Goal: Book appointment/travel/reservation

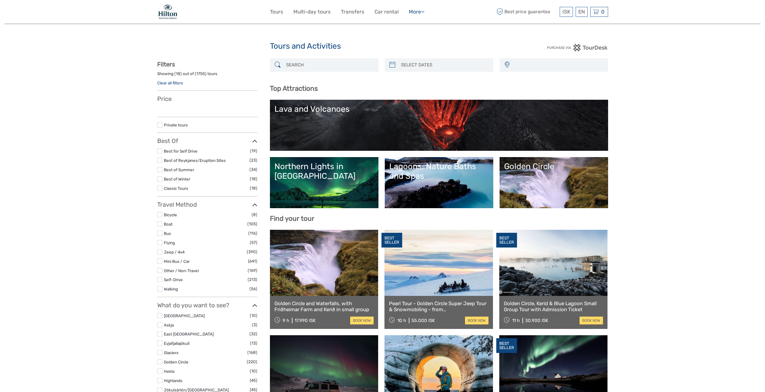
click at [415, 10] on link "More" at bounding box center [417, 12] width 16 height 9
select select
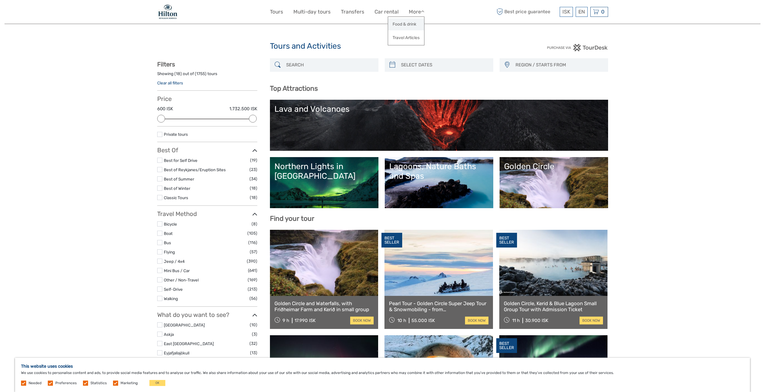
click at [405, 24] on link "Food & drink" at bounding box center [406, 24] width 36 height 12
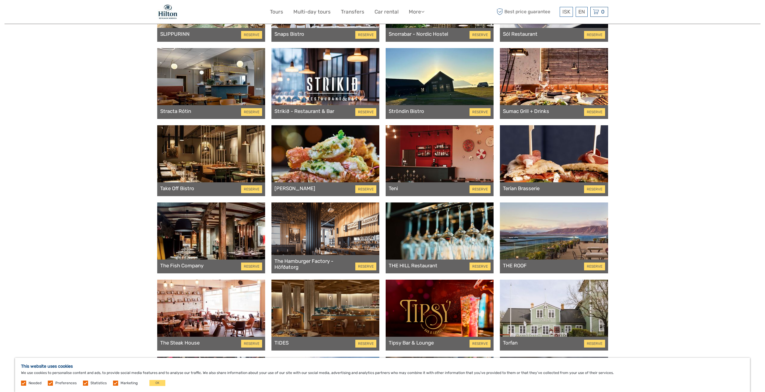
scroll to position [3068, 0]
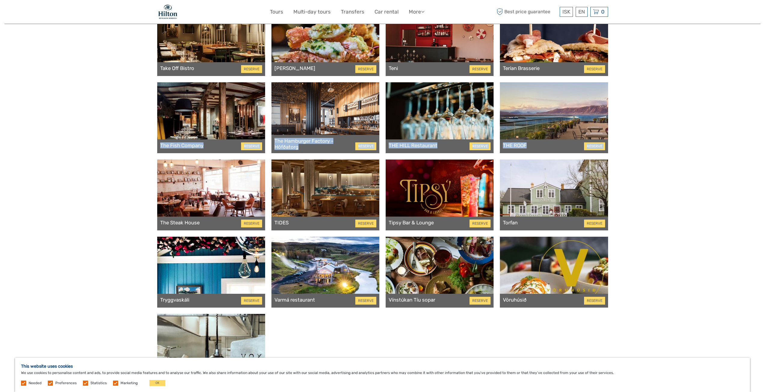
drag, startPoint x: 153, startPoint y: 207, endPoint x: 90, endPoint y: 81, distance: 140.9
drag, startPoint x: 22, startPoint y: 215, endPoint x: 38, endPoint y: 129, distance: 87.9
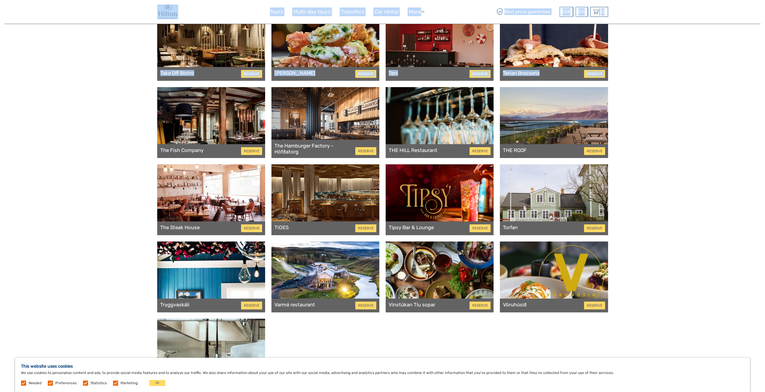
drag, startPoint x: 136, startPoint y: 113, endPoint x: 120, endPoint y: 30, distance: 85.2
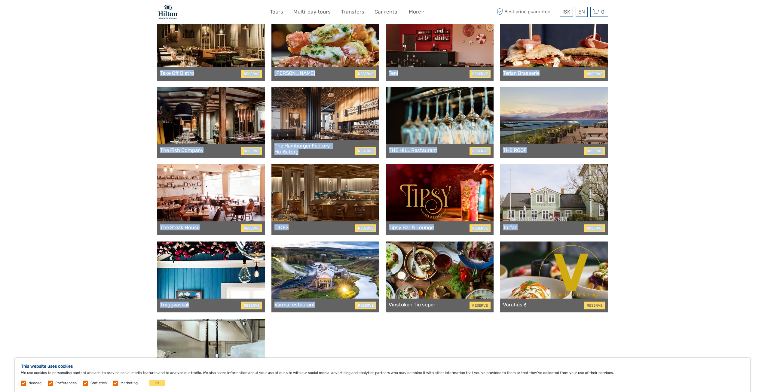
drag, startPoint x: 479, startPoint y: 337, endPoint x: 60, endPoint y: 61, distance: 501.1
drag, startPoint x: 15, startPoint y: 126, endPoint x: 35, endPoint y: 124, distance: 20.2
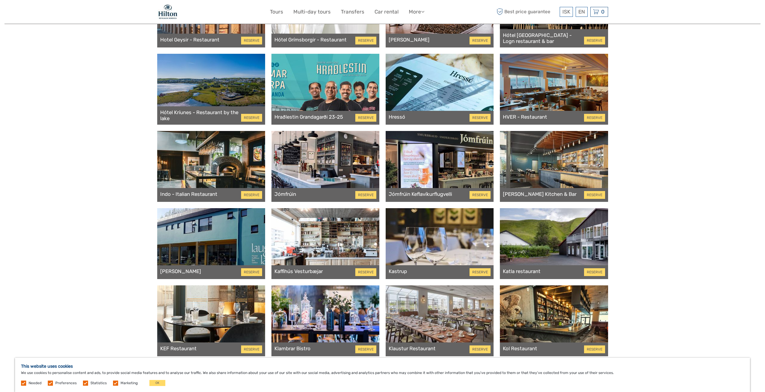
scroll to position [1168, 0]
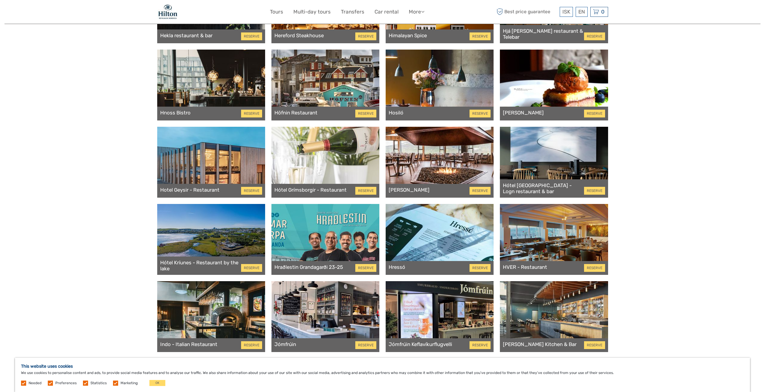
drag, startPoint x: 141, startPoint y: 254, endPoint x: 118, endPoint y: 199, distance: 59.6
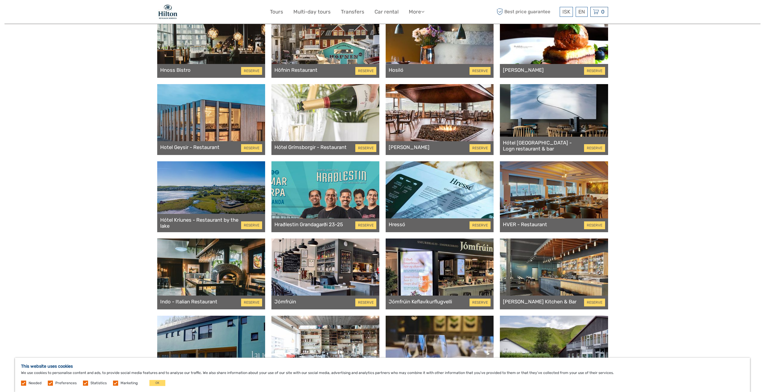
drag, startPoint x: 129, startPoint y: 225, endPoint x: 105, endPoint y: 179, distance: 52.2
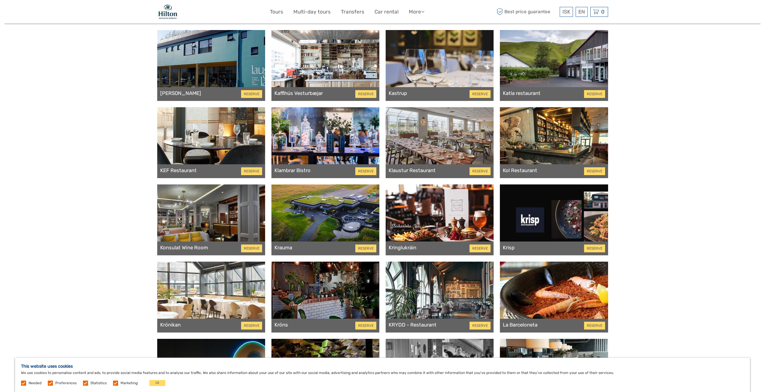
drag, startPoint x: 119, startPoint y: 206, endPoint x: 112, endPoint y: 174, distance: 33.0
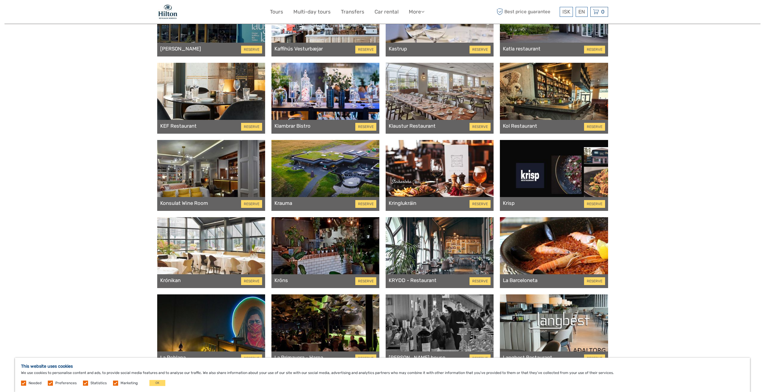
drag, startPoint x: 127, startPoint y: 179, endPoint x: 116, endPoint y: 175, distance: 11.0
click at [116, 175] on div "Restaurants REGION REGION Capital Region East North Northeast Reykjanes / Kefla…" at bounding box center [383, 208] width 756 height 3498
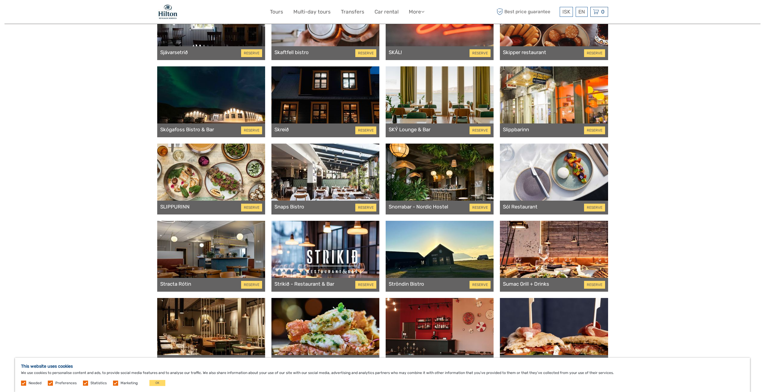
scroll to position [3230, 0]
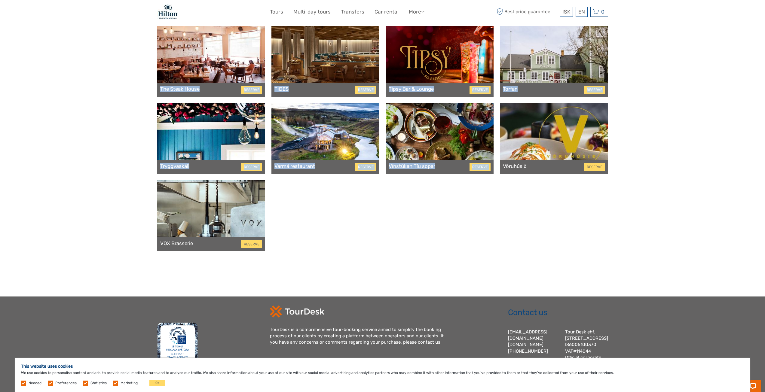
drag, startPoint x: 628, startPoint y: 185, endPoint x: 237, endPoint y: 170, distance: 391.9
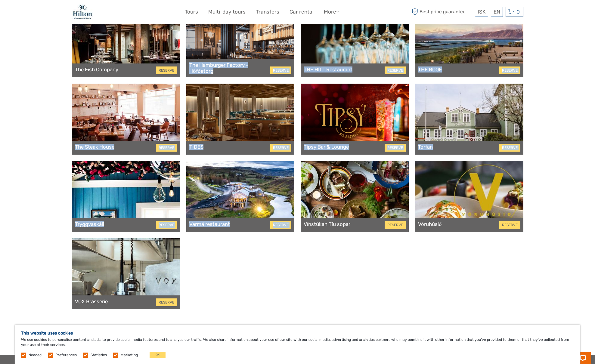
drag, startPoint x: 343, startPoint y: 293, endPoint x: 226, endPoint y: 152, distance: 183.8
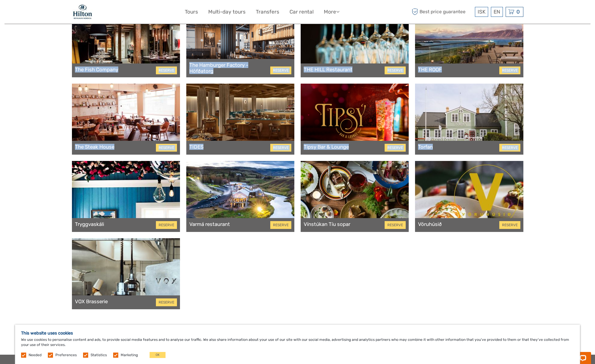
drag, startPoint x: 54, startPoint y: 162, endPoint x: 57, endPoint y: 27, distance: 134.8
